Goal: Task Accomplishment & Management: Manage account settings

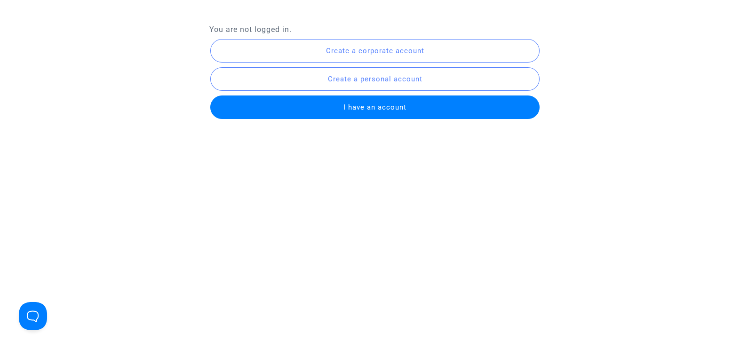
click at [385, 113] on button "I have an account" at bounding box center [375, 107] width 330 height 24
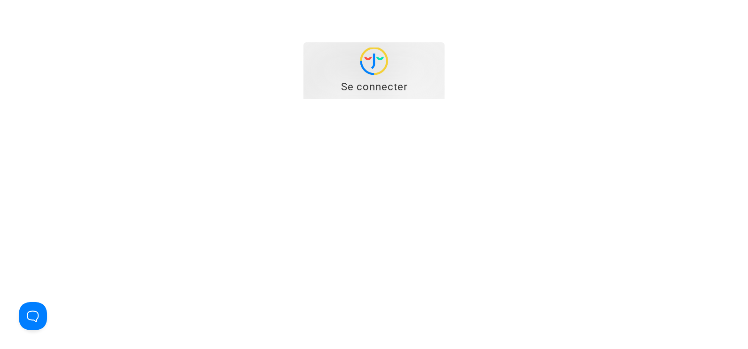
type input "[EMAIL_ADDRESS][DOMAIN_NAME]"
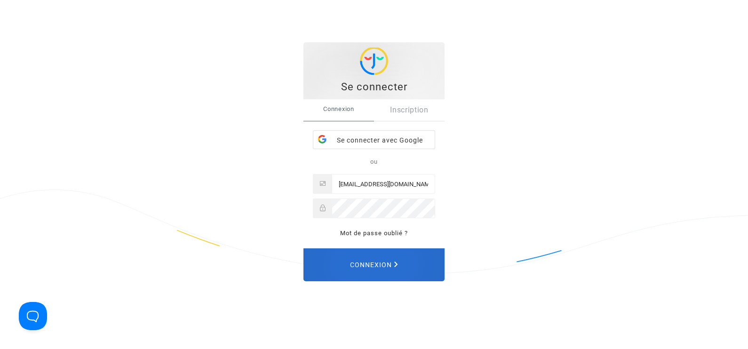
click at [362, 264] on span "Connexion" at bounding box center [374, 265] width 48 height 20
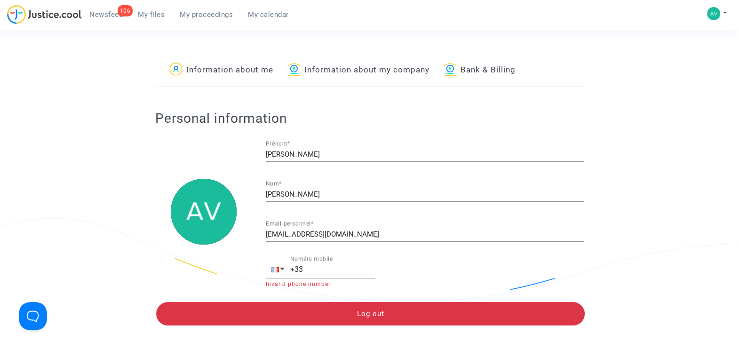
click at [148, 14] on span "My files" at bounding box center [151, 14] width 27 height 8
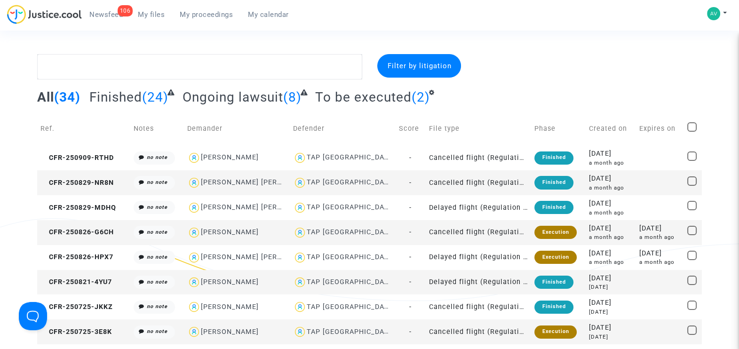
click at [366, 94] on span "To be executed" at bounding box center [363, 97] width 96 height 16
